Goal: Find specific page/section: Find specific page/section

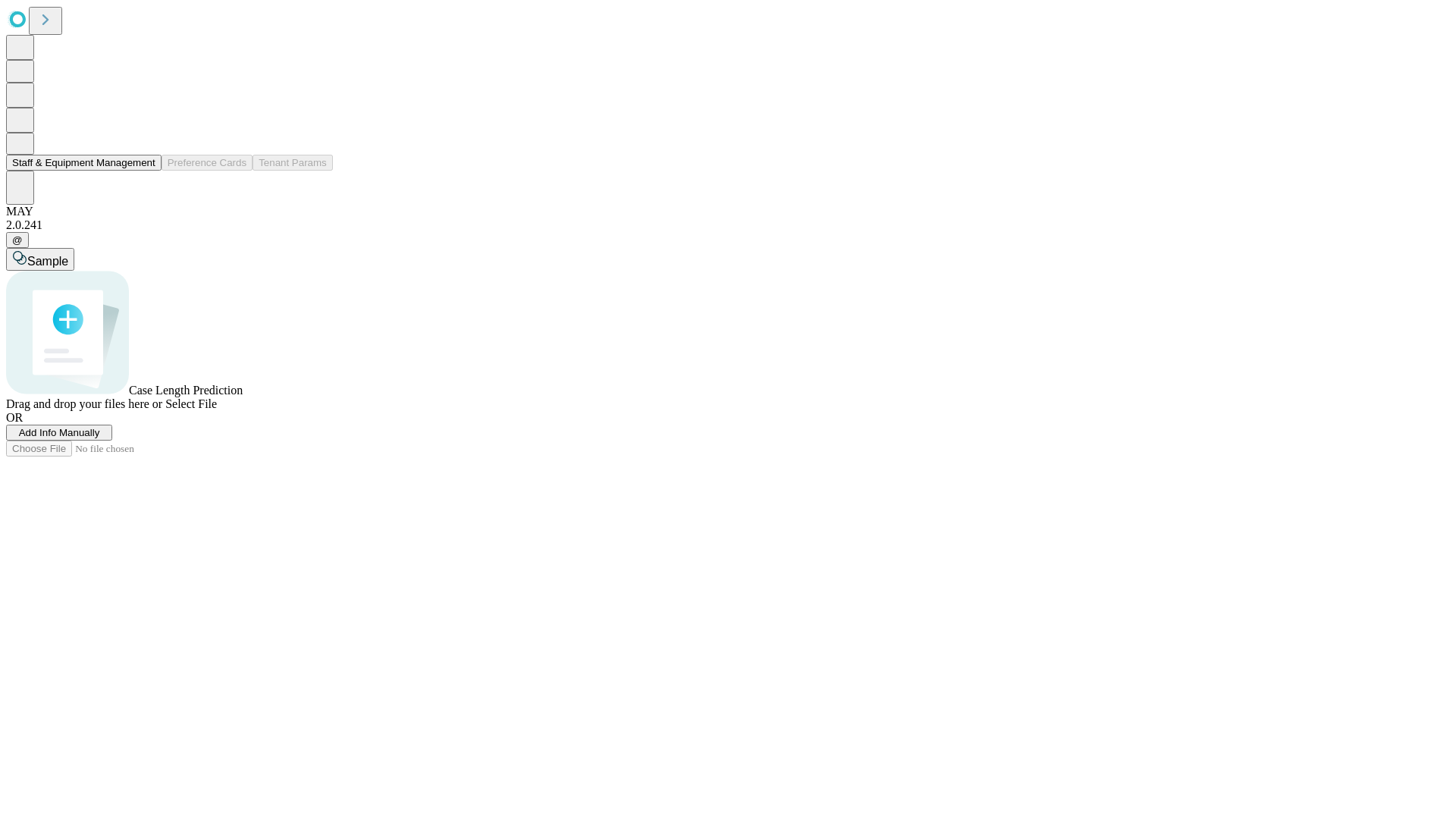
click at [145, 170] on button "Staff & Equipment Management" at bounding box center [83, 162] width 155 height 16
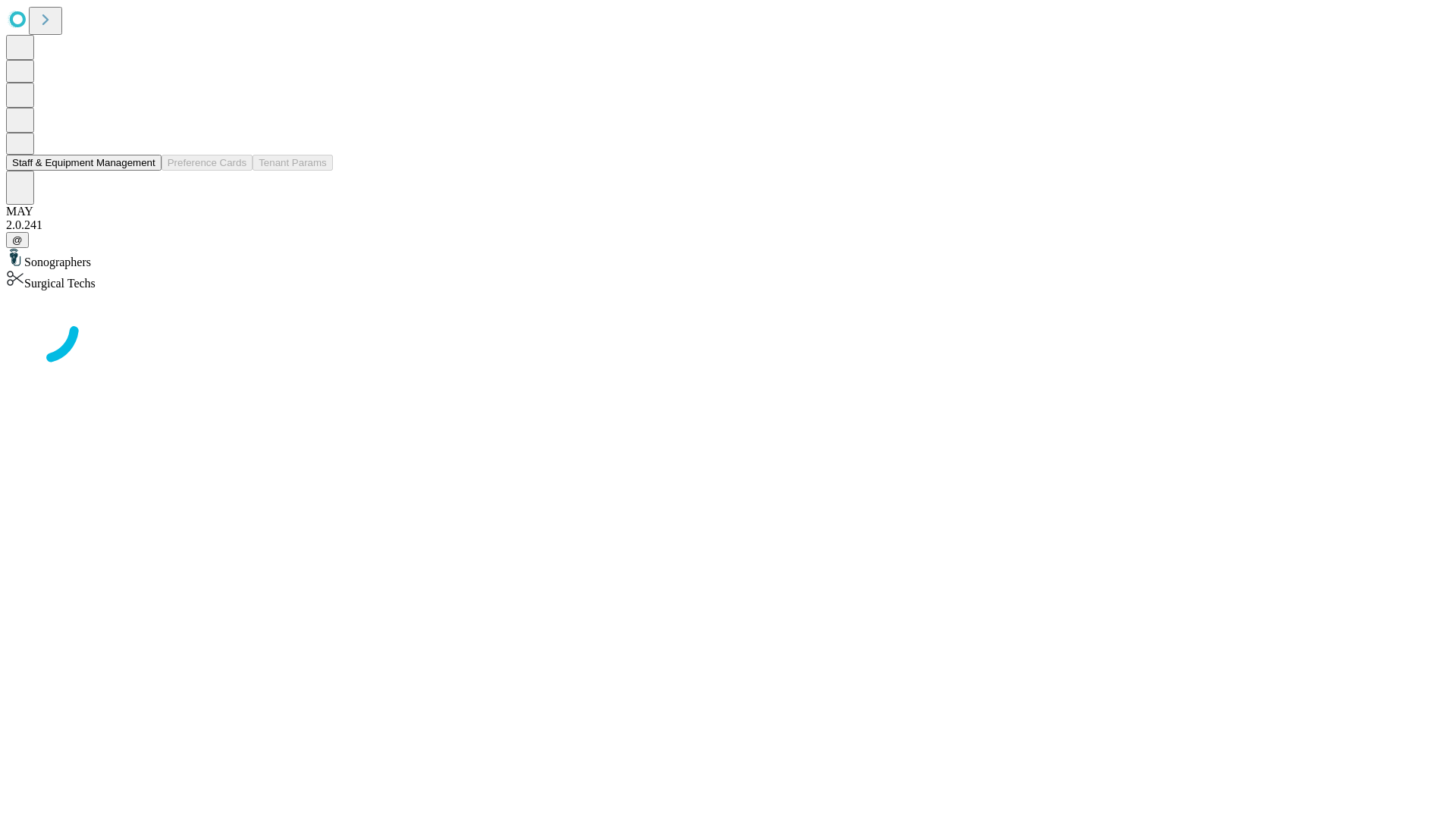
click at [145, 170] on button "Staff & Equipment Management" at bounding box center [83, 162] width 155 height 16
